Goal: Task Accomplishment & Management: Manage account settings

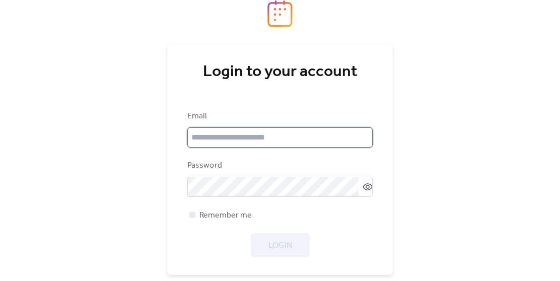
click at [245, 144] on input "email" at bounding box center [279, 138] width 185 height 20
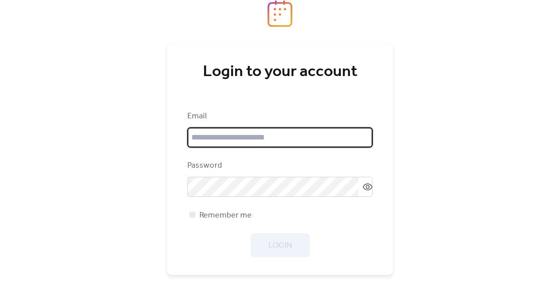
type input "**********"
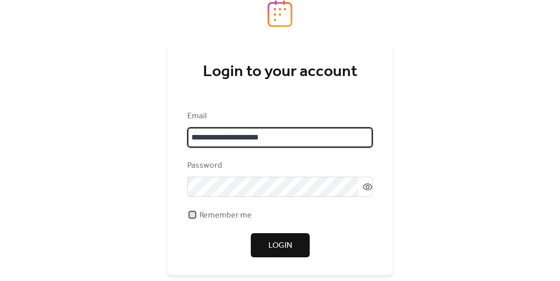
click at [235, 219] on span "Remember me" at bounding box center [226, 216] width 52 height 12
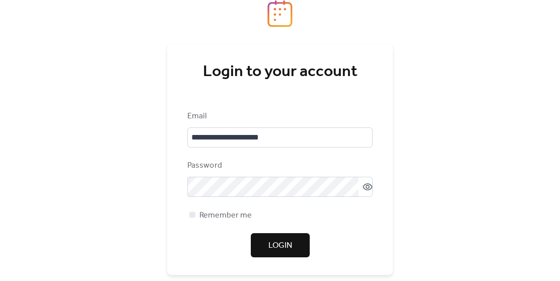
click at [291, 249] on span "Login" at bounding box center [281, 246] width 24 height 12
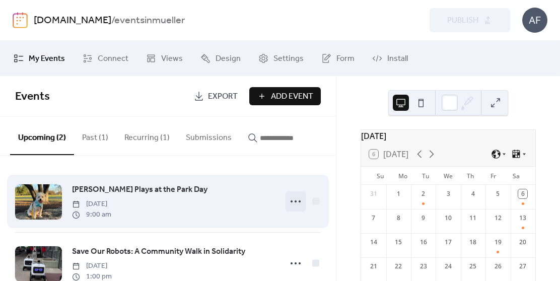
click at [293, 200] on icon at bounding box center [296, 202] width 16 height 16
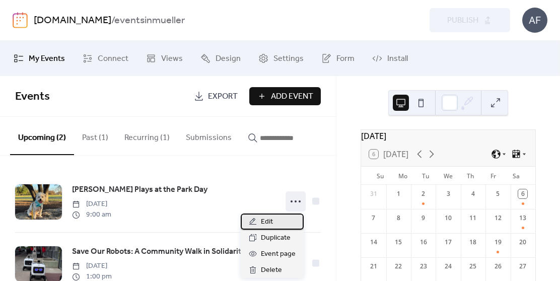
click at [260, 220] on div "Edit" at bounding box center [272, 222] width 63 height 16
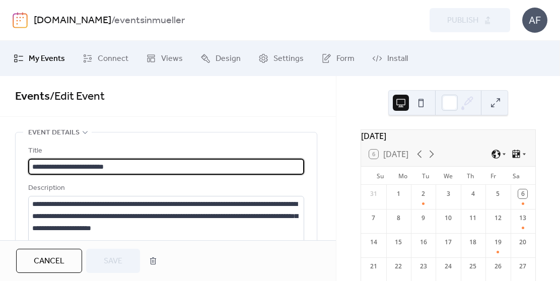
click at [64, 268] on span "Cancel" at bounding box center [49, 262] width 31 height 12
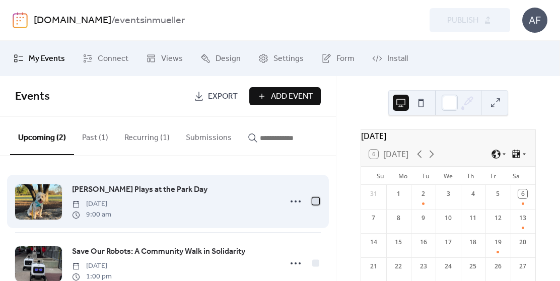
click at [317, 202] on div at bounding box center [316, 201] width 10 height 10
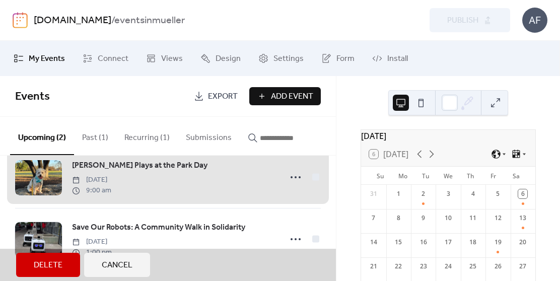
scroll to position [29, 0]
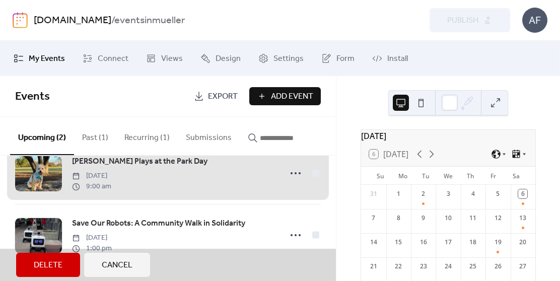
click at [52, 261] on span "Delete" at bounding box center [48, 266] width 29 height 12
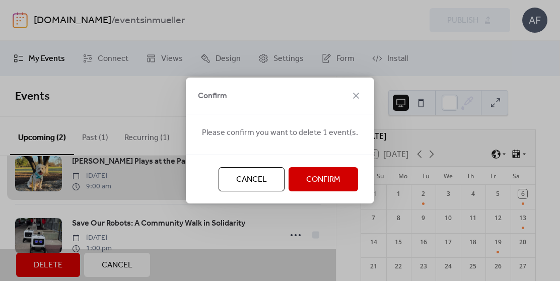
click at [297, 176] on button "Confirm" at bounding box center [324, 179] width 70 height 24
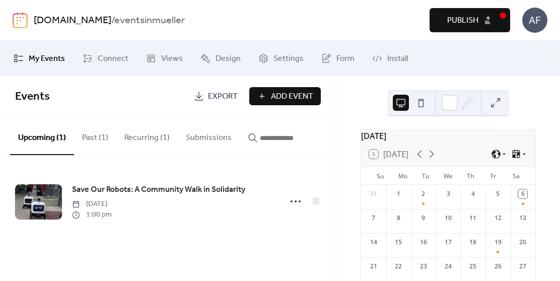
scroll to position [0, 0]
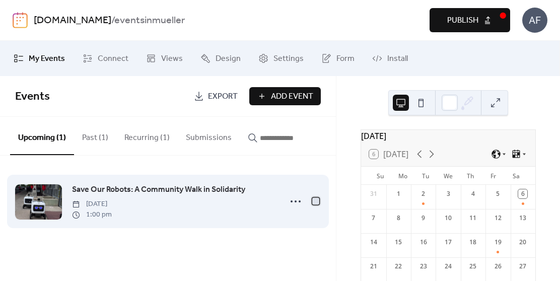
click at [316, 203] on div at bounding box center [315, 201] width 7 height 7
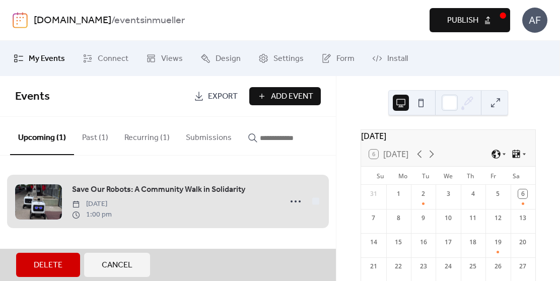
click at [49, 261] on span "Delete" at bounding box center [48, 266] width 29 height 12
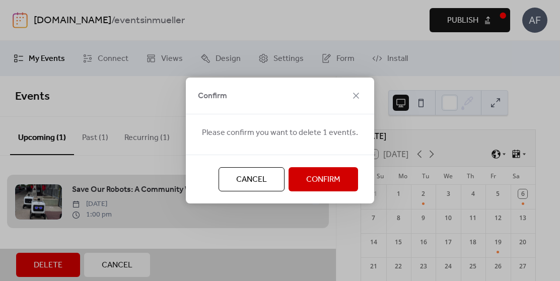
click at [316, 186] on span "Confirm" at bounding box center [323, 180] width 34 height 12
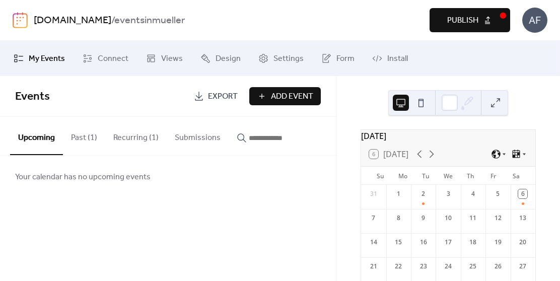
click at [81, 138] on button "Past (1)" at bounding box center [84, 135] width 42 height 37
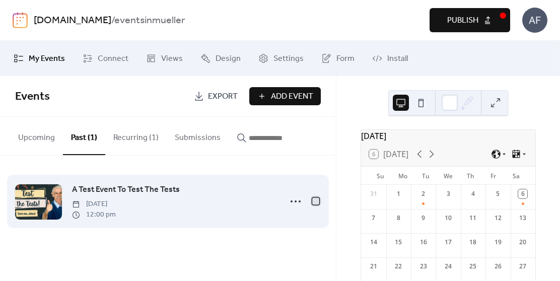
click at [316, 202] on div at bounding box center [315, 201] width 7 height 7
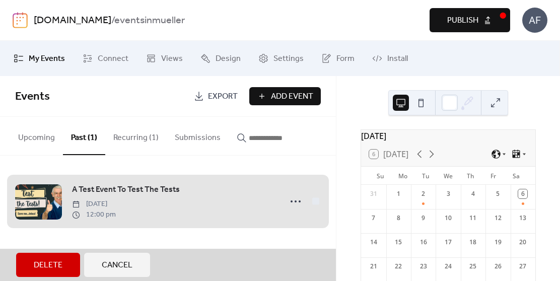
click at [52, 260] on span "Delete" at bounding box center [48, 266] width 29 height 12
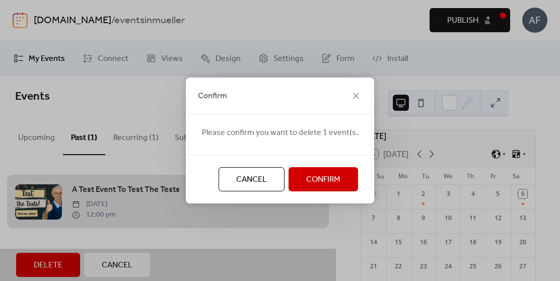
click at [314, 182] on span "Confirm" at bounding box center [323, 180] width 34 height 12
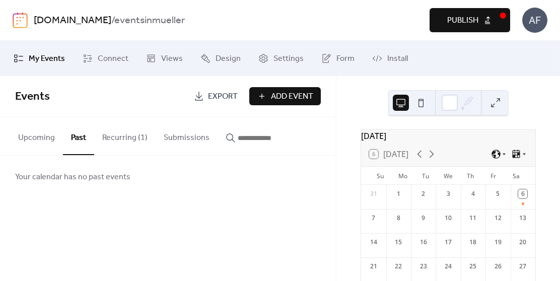
click at [116, 139] on button "Recurring (1)" at bounding box center [124, 135] width 61 height 37
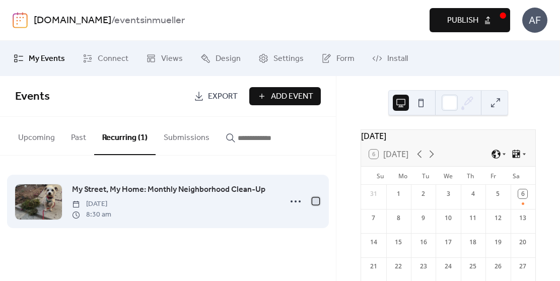
click at [317, 202] on div at bounding box center [315, 201] width 7 height 7
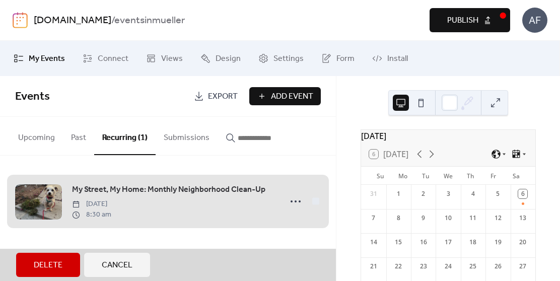
click at [292, 202] on div "My Street, My Home: Monthly Neighborhood Clean-Up [DATE] 8:30 am" at bounding box center [168, 201] width 306 height 61
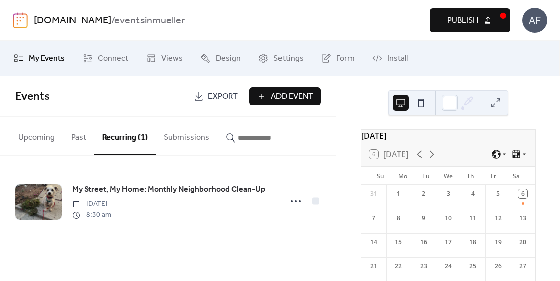
click at [292, 202] on icon at bounding box center [296, 202] width 16 height 16
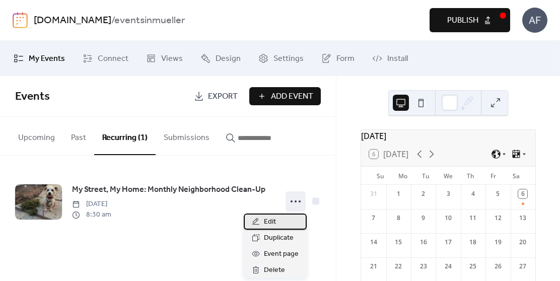
click at [271, 222] on span "Edit" at bounding box center [270, 222] width 12 height 12
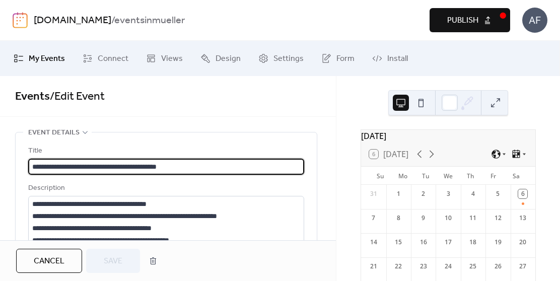
click at [143, 165] on input "**********" at bounding box center [166, 167] width 276 height 16
click at [154, 205] on textarea "**********" at bounding box center [166, 234] width 276 height 77
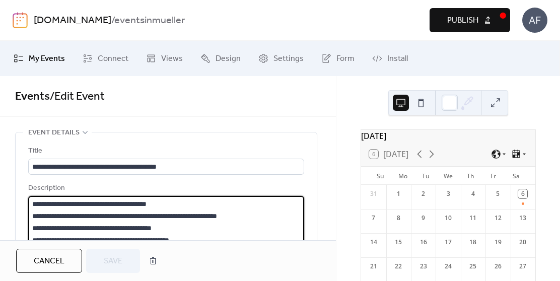
click at [154, 205] on textarea "**********" at bounding box center [166, 234] width 276 height 77
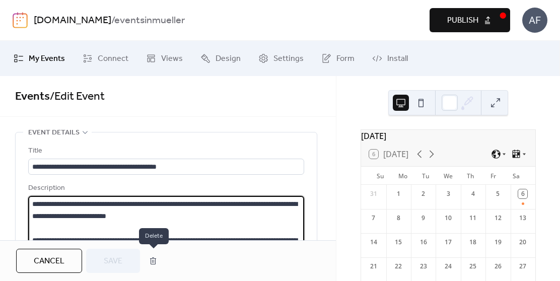
click at [155, 266] on button "button" at bounding box center [153, 261] width 18 height 20
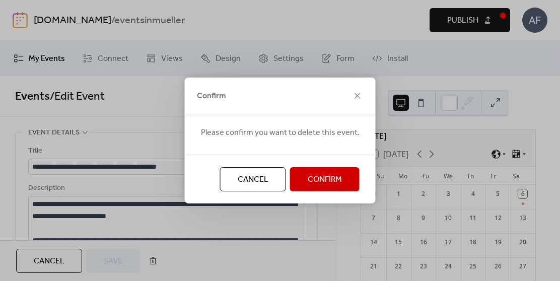
click at [314, 180] on span "Confirm" at bounding box center [325, 180] width 34 height 12
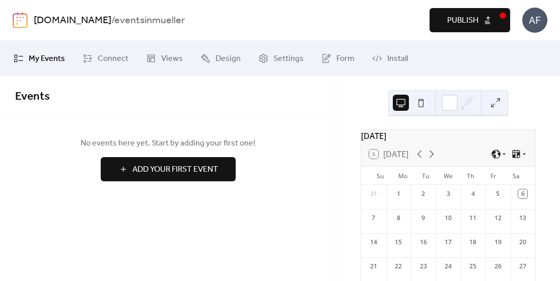
click at [463, 21] on span "Publish" at bounding box center [463, 21] width 31 height 12
